Goal: Find specific page/section: Find specific page/section

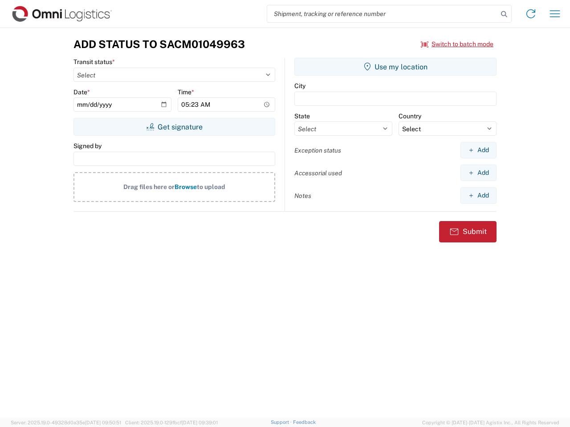
click at [383, 14] on input "search" at bounding box center [382, 13] width 231 height 17
click at [504, 14] on icon at bounding box center [504, 14] width 12 height 12
click at [531, 14] on icon at bounding box center [531, 14] width 14 height 14
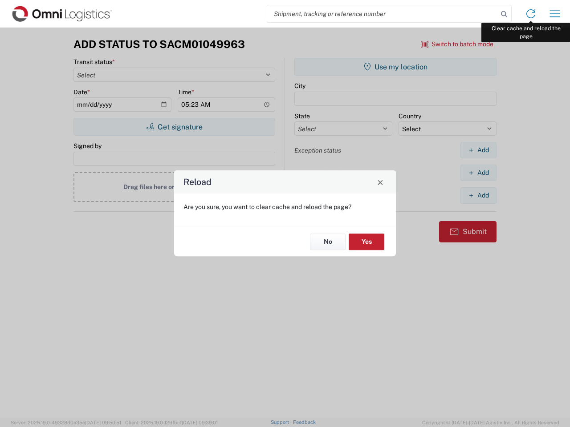
click at [555, 14] on div "Reload Are you sure, you want to clear cache and reload the page? No Yes" at bounding box center [285, 213] width 570 height 427
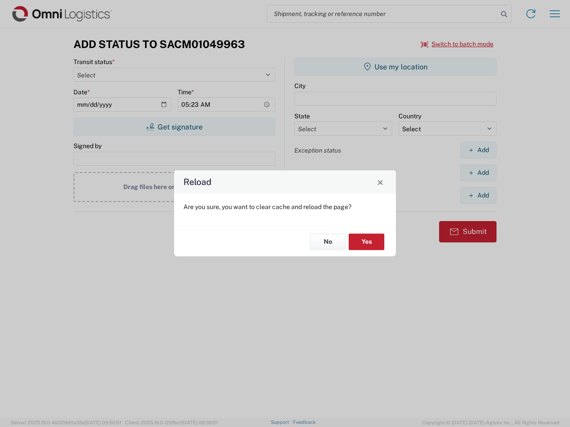
click at [457, 44] on div "Reload Are you sure, you want to clear cache and reload the page? No Yes" at bounding box center [285, 213] width 570 height 427
click at [174, 127] on div "Reload Are you sure, you want to clear cache and reload the page? No Yes" at bounding box center [285, 213] width 570 height 427
click at [395, 67] on div "Reload Are you sure, you want to clear cache and reload the page? No Yes" at bounding box center [285, 213] width 570 height 427
click at [478, 150] on div "Reload Are you sure, you want to clear cache and reload the page? No Yes" at bounding box center [285, 213] width 570 height 427
click at [478, 173] on div "Reload Are you sure, you want to clear cache and reload the page? No Yes" at bounding box center [285, 213] width 570 height 427
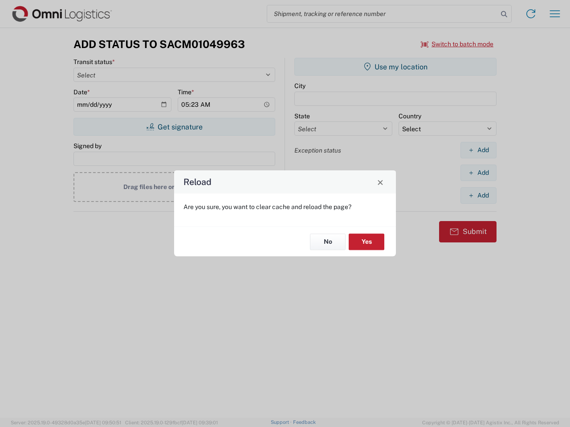
click at [478, 195] on div "Reload Are you sure, you want to clear cache and reload the page? No Yes" at bounding box center [285, 213] width 570 height 427
